Goal: Information Seeking & Learning: Learn about a topic

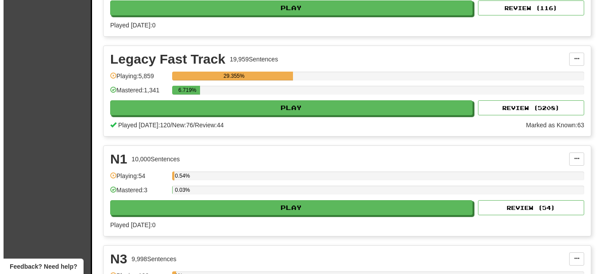
scroll to position [575, 0]
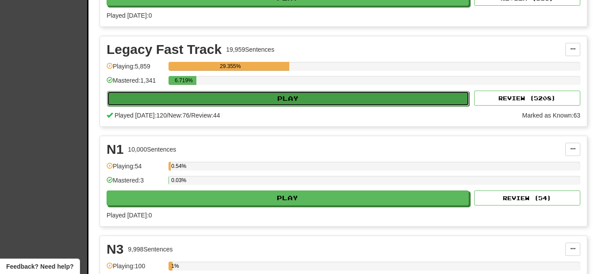
click at [163, 100] on button "Play" at bounding box center [288, 98] width 362 height 15
select select "********"
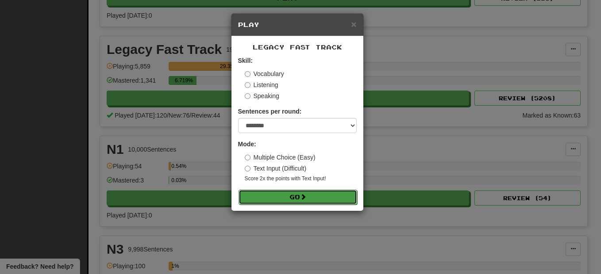
click at [306, 190] on button "Go" at bounding box center [297, 197] width 119 height 15
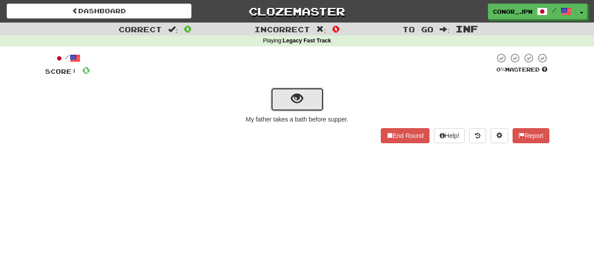
click at [300, 104] on span "show sentence" at bounding box center [297, 99] width 12 height 12
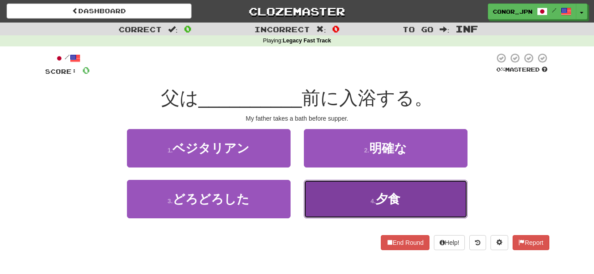
click at [396, 193] on span "夕食" at bounding box center [388, 199] width 25 height 14
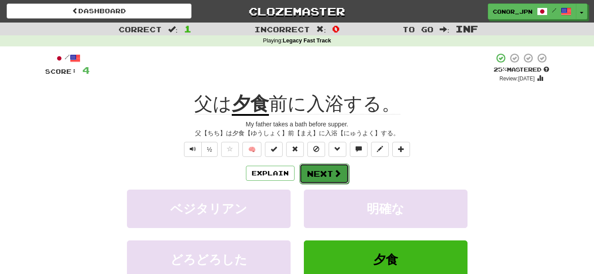
click at [331, 171] on button "Next" at bounding box center [324, 174] width 50 height 20
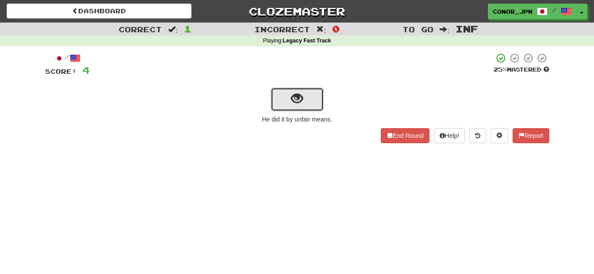
click at [280, 99] on button "show sentence" at bounding box center [297, 100] width 53 height 24
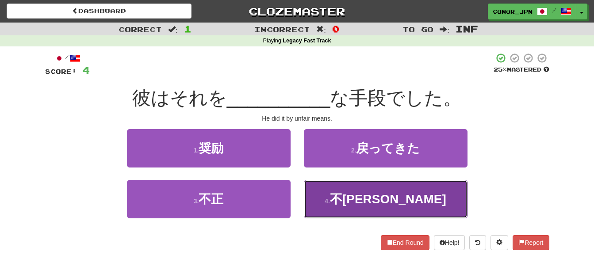
click at [417, 193] on button "4 . 不公平" at bounding box center [386, 199] width 164 height 38
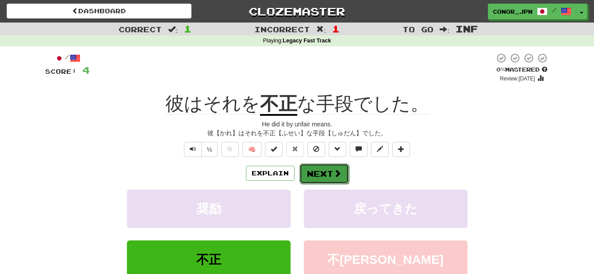
click at [323, 172] on button "Next" at bounding box center [324, 174] width 50 height 20
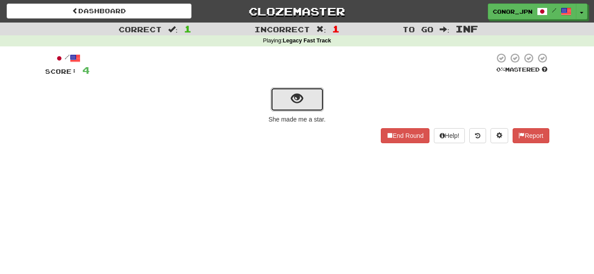
drag, startPoint x: 317, startPoint y: 103, endPoint x: 352, endPoint y: 63, distance: 53.3
click at [352, 63] on div "/ Score: 4 0 % Mastered She made me a star. End Round Help! Report" at bounding box center [297, 98] width 504 height 91
